Goal: Transaction & Acquisition: Purchase product/service

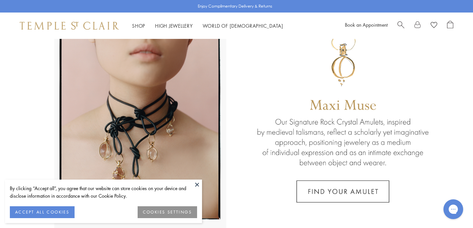
scroll to position [37, 0]
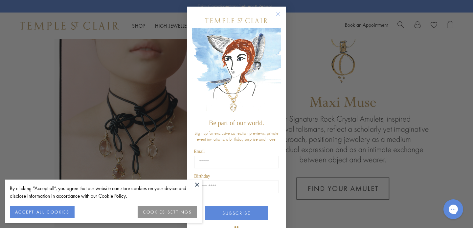
click at [277, 13] on circle "Close dialog" at bounding box center [279, 14] width 8 height 8
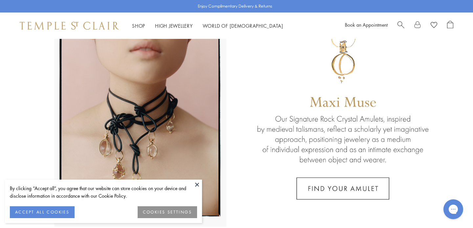
click at [197, 184] on button at bounding box center [197, 184] width 10 height 10
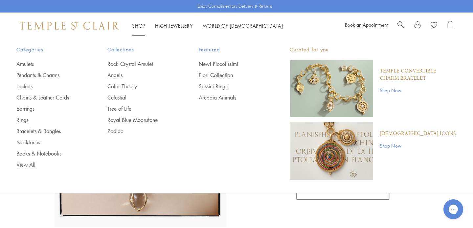
click at [138, 24] on link "Shop Shop" at bounding box center [138, 25] width 13 height 7
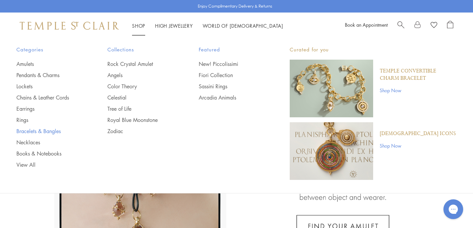
click at [29, 131] on link "Bracelets & Bangles" at bounding box center [48, 130] width 65 height 7
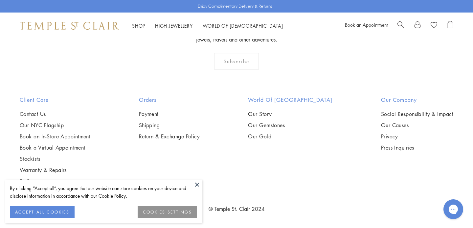
scroll to position [1017, 0]
click at [199, 183] on button at bounding box center [197, 184] width 10 height 10
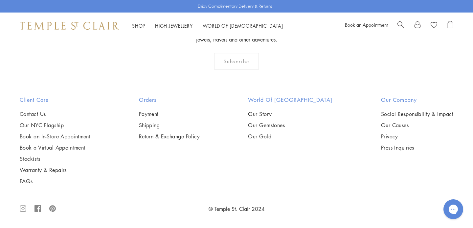
scroll to position [2461, 0]
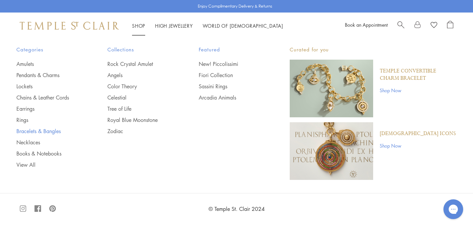
click at [27, 130] on link "Bracelets & Bangles" at bounding box center [48, 130] width 65 height 7
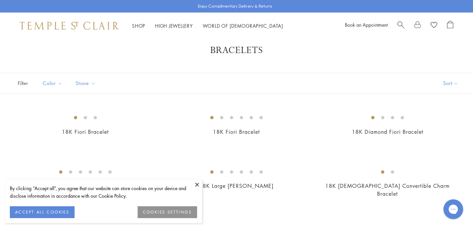
scroll to position [12, 0]
click at [197, 182] on button at bounding box center [197, 184] width 10 height 10
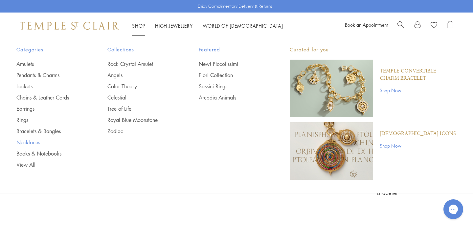
click at [26, 141] on link "Necklaces" at bounding box center [48, 141] width 65 height 7
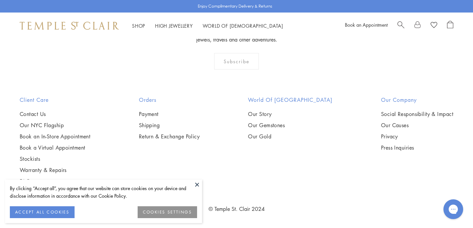
scroll to position [2793, 0]
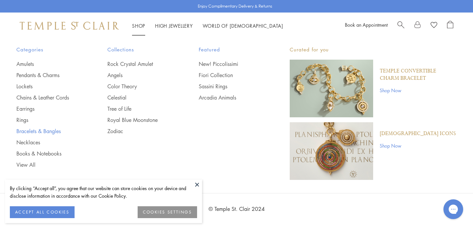
click at [45, 131] on link "Bracelets & Bangles" at bounding box center [48, 130] width 65 height 7
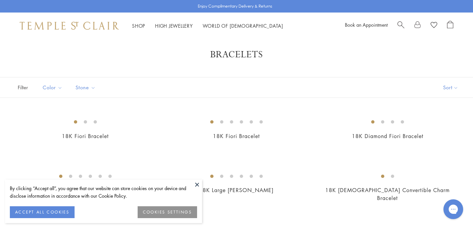
scroll to position [7, 0]
click at [116, 99] on button "Gold" at bounding box center [132, 100] width 56 height 8
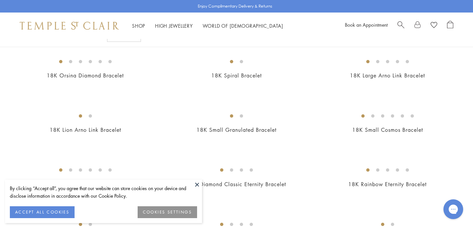
scroll to position [293, 0]
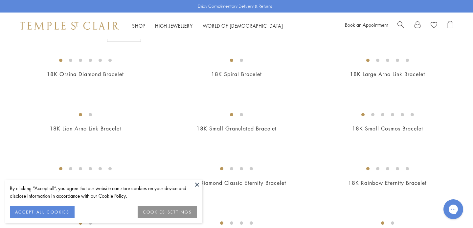
click at [0, 0] on img at bounding box center [0, 0] width 0 height 0
